Goal: Task Accomplishment & Management: Use online tool/utility

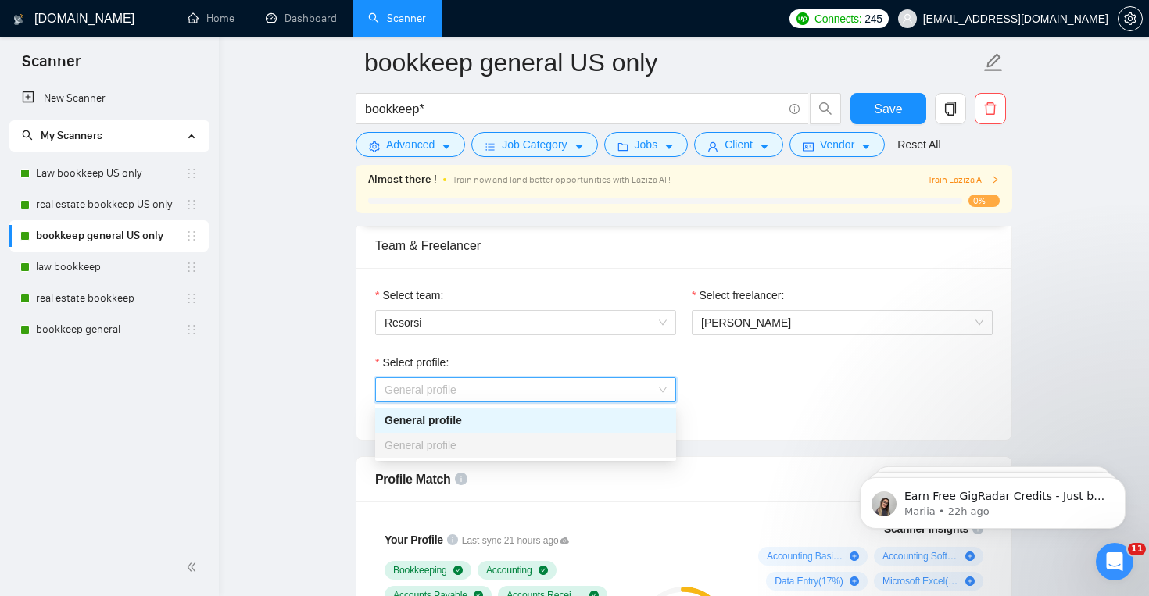
click at [494, 380] on span "General profile" at bounding box center [526, 389] width 282 height 23
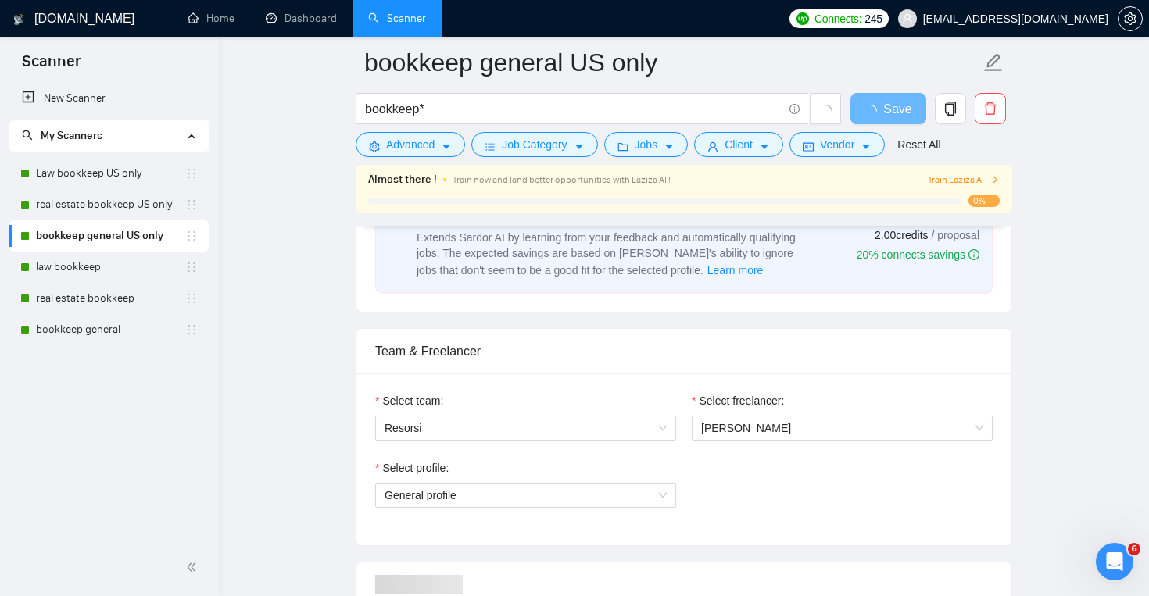
scroll to position [753, 0]
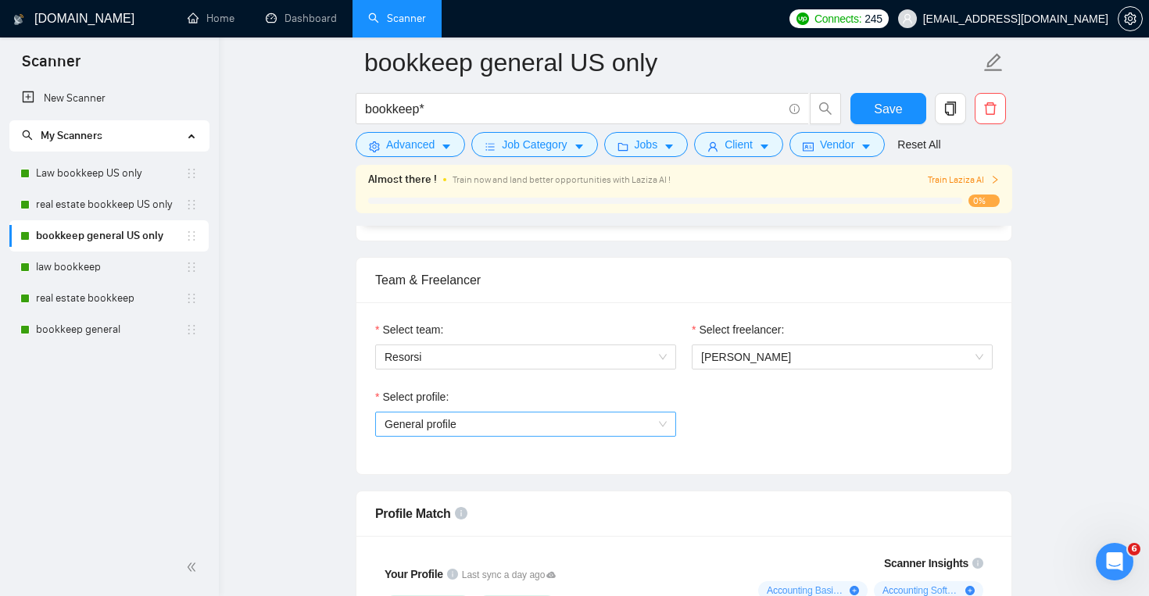
click at [521, 421] on span "General profile" at bounding box center [526, 424] width 282 height 23
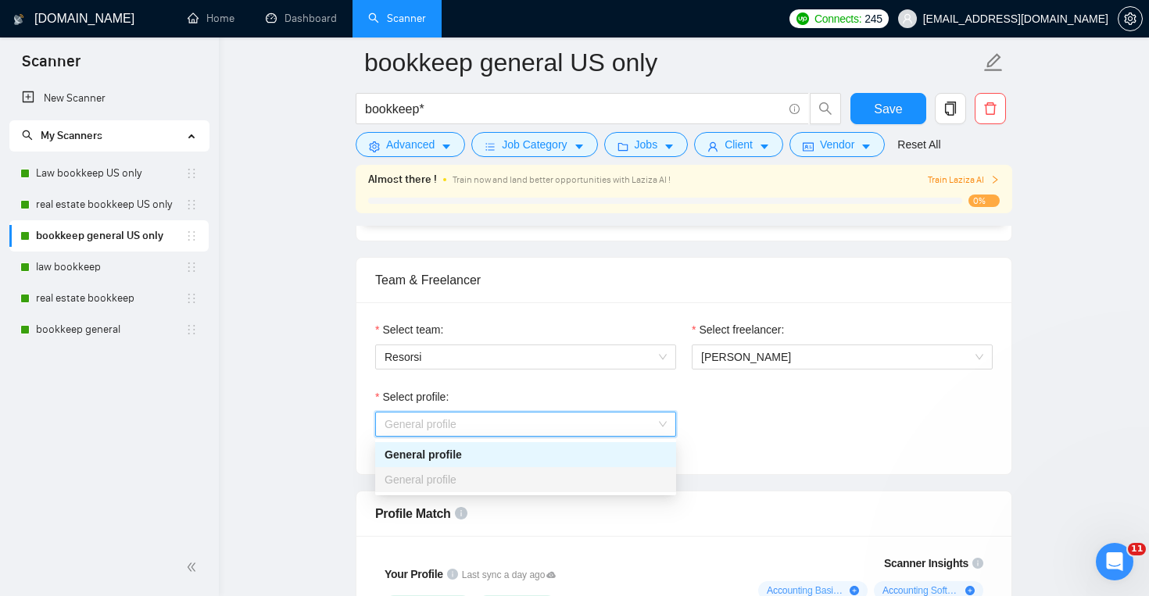
click at [521, 421] on span "General profile" at bounding box center [526, 424] width 282 height 23
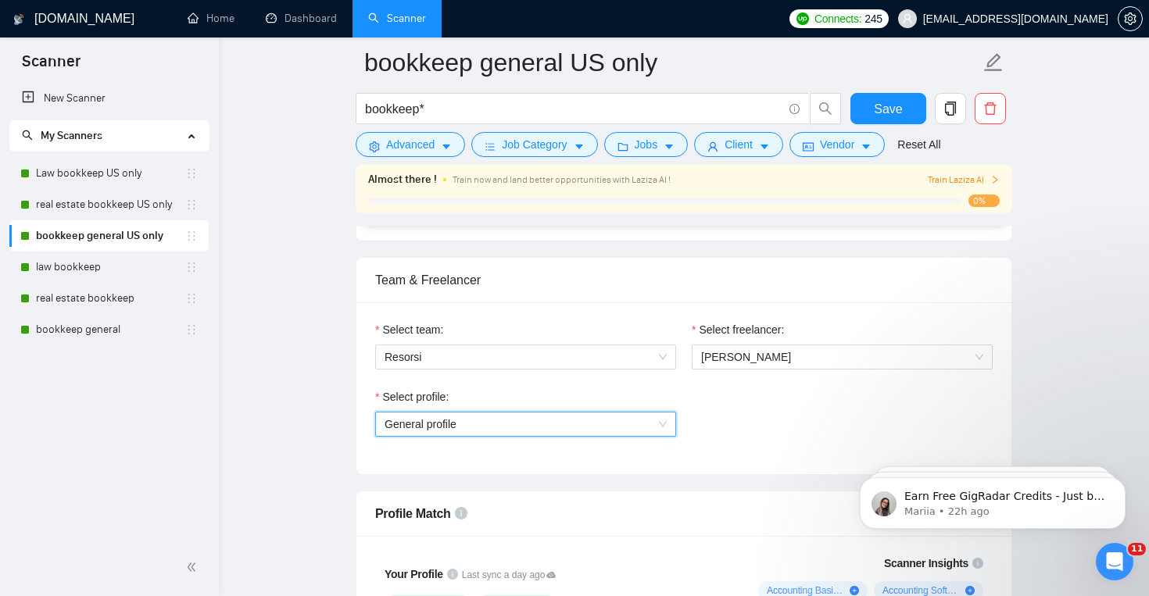
scroll to position [0, 0]
